Goal: Find specific page/section: Find specific page/section

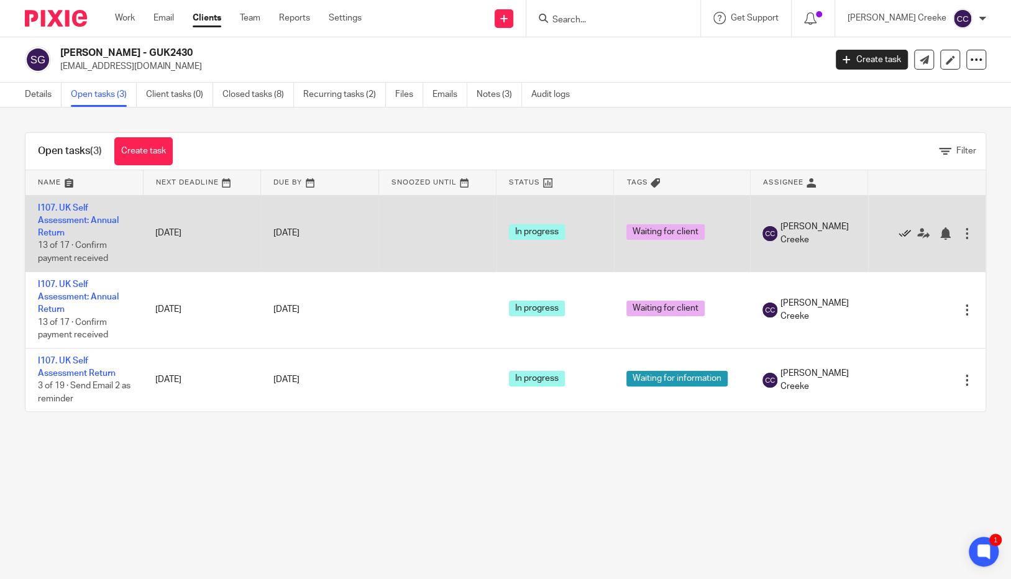
click at [898, 232] on icon at bounding box center [904, 233] width 12 height 12
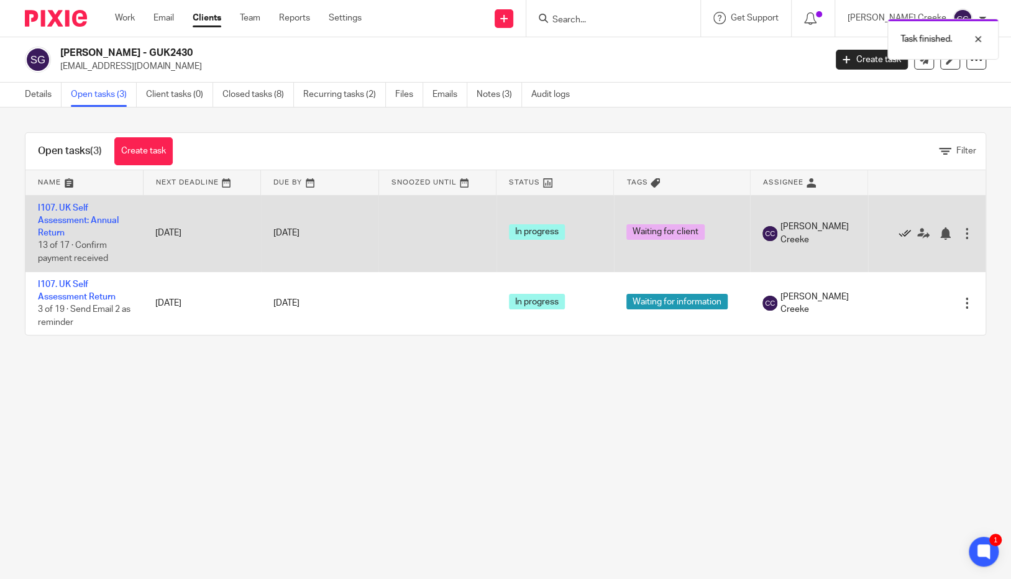
click at [898, 232] on icon at bounding box center [904, 233] width 12 height 12
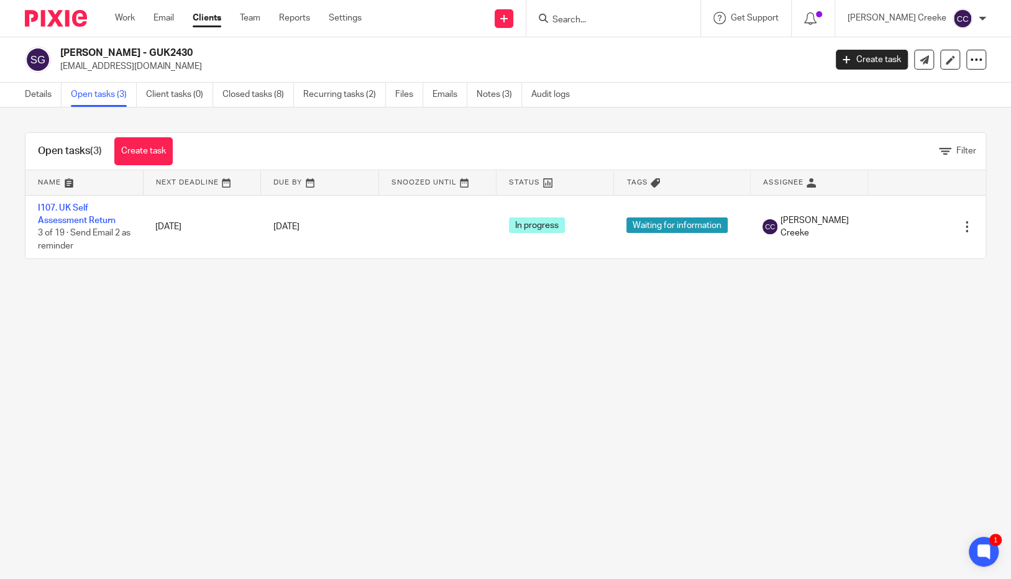
click at [107, 286] on main "[PERSON_NAME] - GUK2430 [EMAIL_ADDRESS][DOMAIN_NAME] Create task Export data Me…" at bounding box center [505, 289] width 1011 height 579
click at [475, 330] on main "[PERSON_NAME] - GUK2430 [EMAIL_ADDRESS][DOMAIN_NAME] Create task Export data Me…" at bounding box center [505, 289] width 1011 height 579
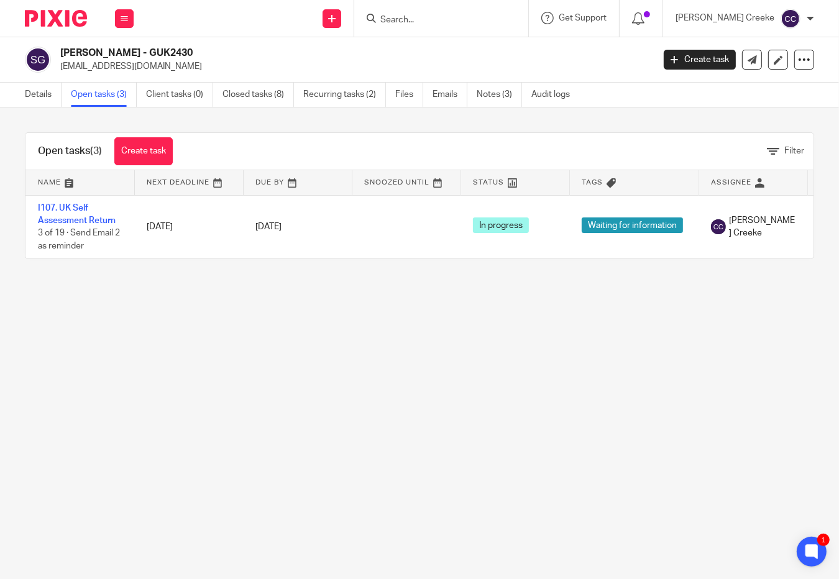
click at [472, 20] on input "Search" at bounding box center [435, 20] width 112 height 11
drag, startPoint x: 455, startPoint y: 12, endPoint x: 455, endPoint y: 21, distance: 8.7
click at [455, 18] on form at bounding box center [445, 19] width 132 height 16
click at [455, 22] on input "Search" at bounding box center [435, 20] width 112 height 11
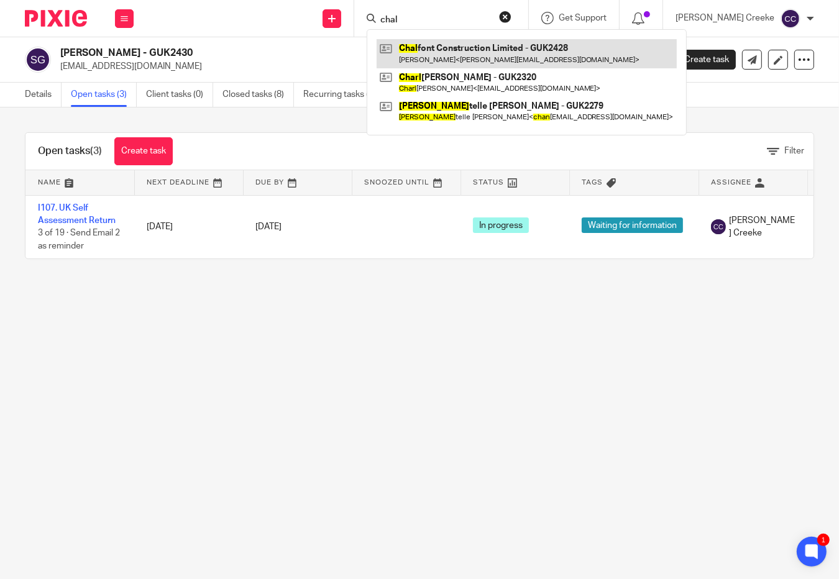
type input "chal"
click at [481, 48] on link at bounding box center [526, 53] width 300 height 29
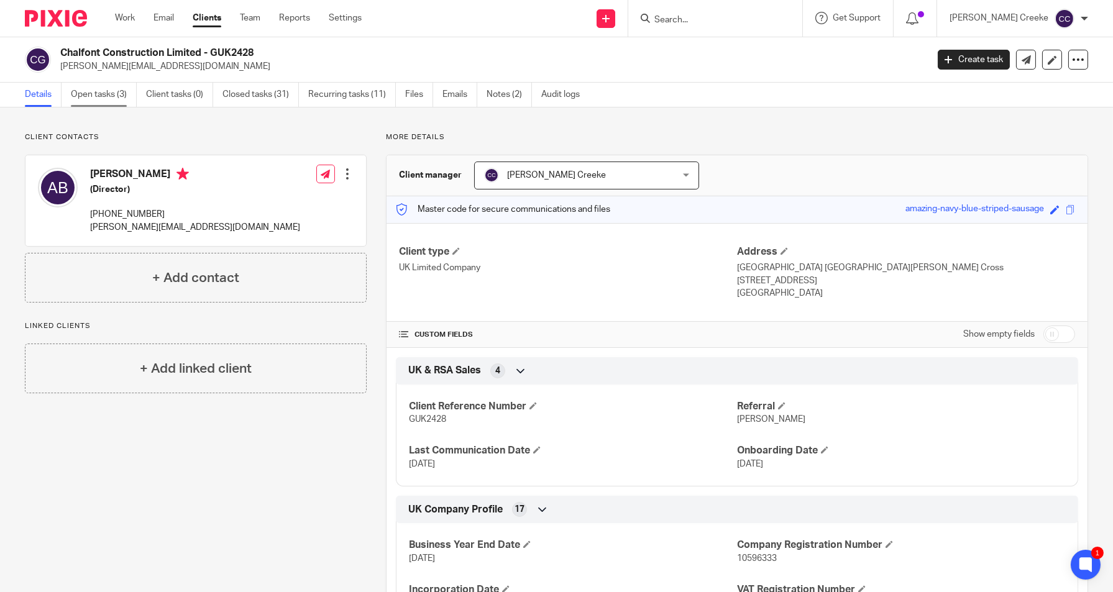
click at [125, 93] on link "Open tasks (3)" at bounding box center [104, 95] width 66 height 24
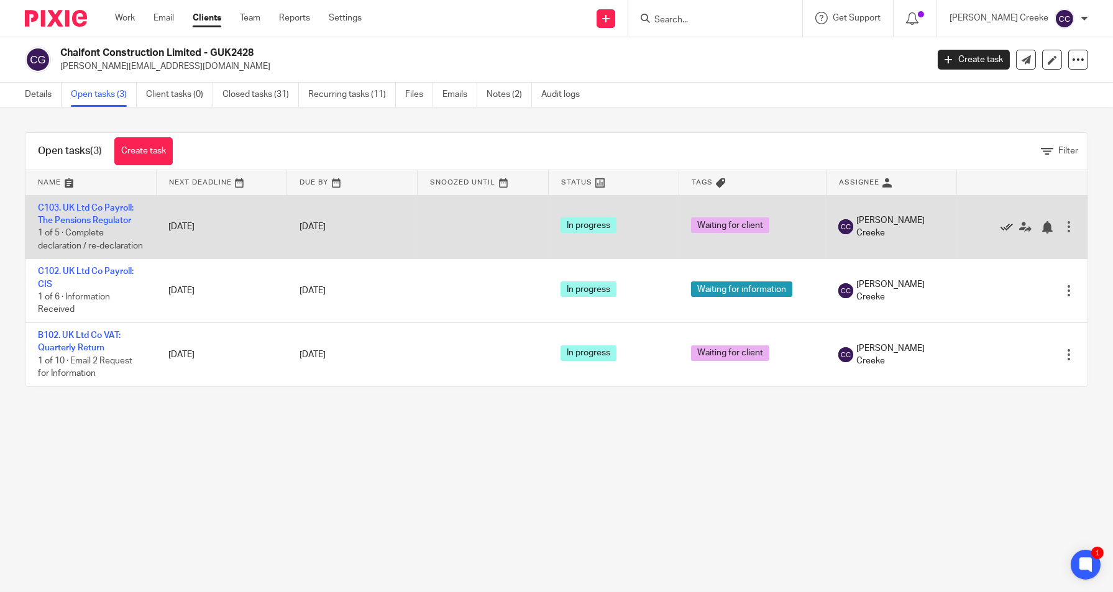
click at [1000, 230] on icon at bounding box center [1006, 227] width 12 height 12
